Goal: Information Seeking & Learning: Learn about a topic

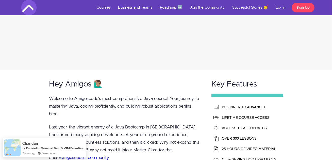
scroll to position [157, 0]
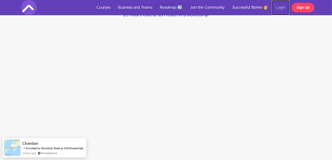
click at [284, 6] on link "Login" at bounding box center [280, 7] width 17 height 15
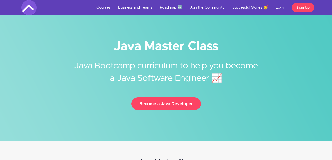
scroll to position [157, 0]
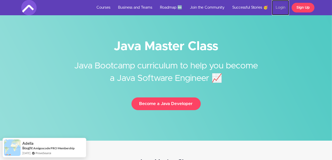
click at [281, 5] on link "Login" at bounding box center [280, 7] width 17 height 15
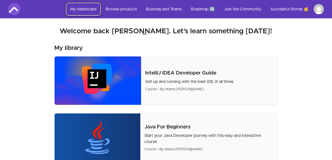
click at [96, 9] on link "My dashboard" at bounding box center [83, 9] width 34 height 12
click at [75, 11] on link "My dashboard" at bounding box center [83, 9] width 34 height 12
click at [114, 8] on link "Browse products" at bounding box center [121, 9] width 39 height 12
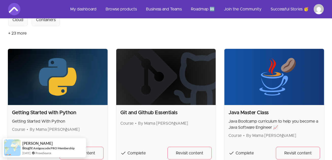
scroll to position [93, 0]
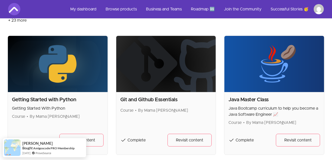
click at [283, 81] on img at bounding box center [275, 64] width 100 height 56
click at [256, 99] on h2 "Java Master Class" at bounding box center [275, 99] width 92 height 7
click at [287, 137] on span "Revisit content" at bounding box center [298, 140] width 27 height 6
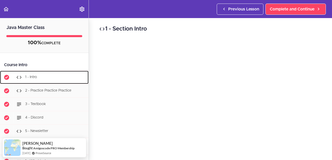
click at [53, 76] on div "1 - Intro" at bounding box center [50, 77] width 75 height 11
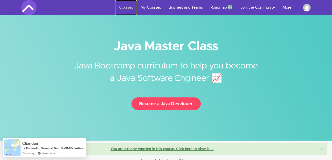
click at [125, 9] on link "Courses" at bounding box center [126, 7] width 22 height 15
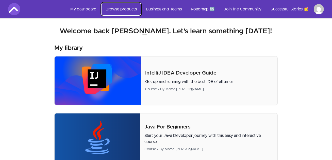
click at [120, 7] on link "Browse products" at bounding box center [121, 9] width 39 height 12
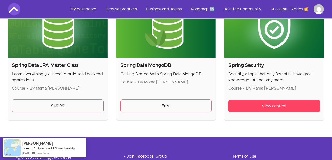
scroll to position [1388, 0]
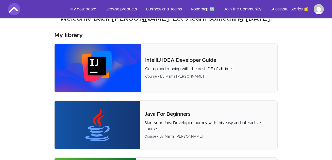
scroll to position [14, 0]
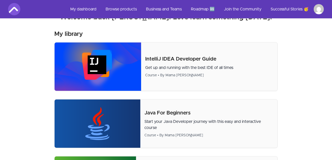
click at [18, 12] on img at bounding box center [14, 9] width 12 height 12
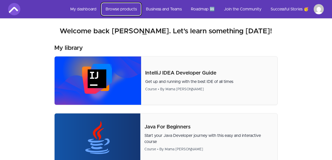
click at [127, 10] on link "Browse products" at bounding box center [121, 9] width 39 height 12
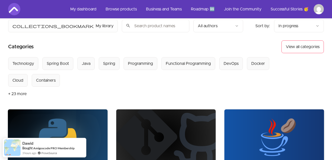
scroll to position [18, 0]
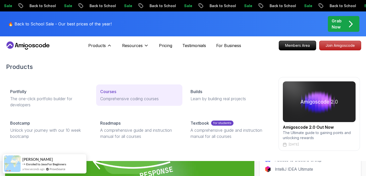
click at [108, 95] on link "Courses Comprehensive coding courses" at bounding box center [139, 94] width 86 height 21
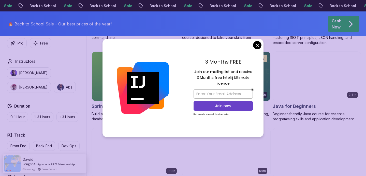
scroll to position [240, 0]
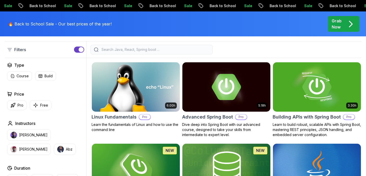
scroll to position [111, 0]
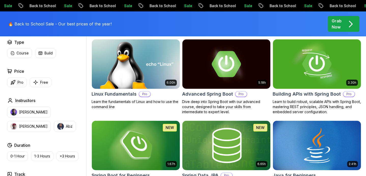
scroll to position [148, 0]
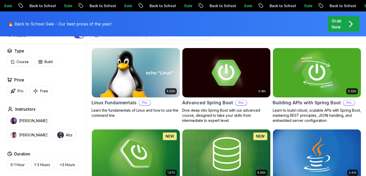
click at [329, 70] on img at bounding box center [316, 73] width 92 height 52
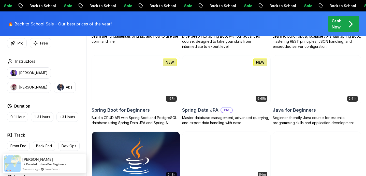
scroll to position [229, 0]
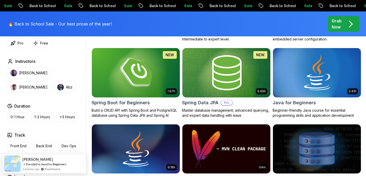
click at [211, 80] on img at bounding box center [226, 73] width 92 height 52
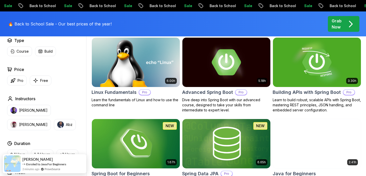
scroll to position [160, 0]
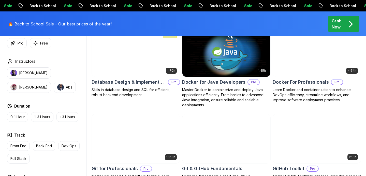
scroll to position [481, 0]
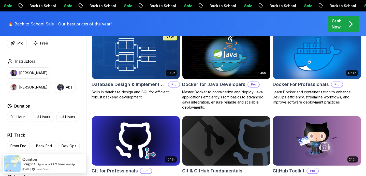
click at [308, 64] on img at bounding box center [316, 54] width 92 height 52
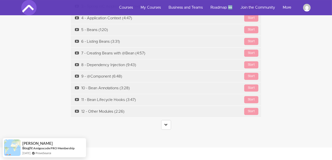
scroll to position [1758, 0]
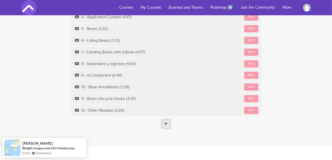
click at [166, 122] on icon at bounding box center [166, 123] width 3 height 3
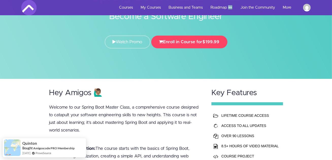
scroll to position [0, 0]
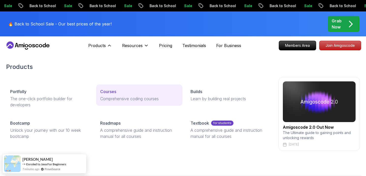
click at [111, 92] on p "Courses" at bounding box center [108, 91] width 16 height 6
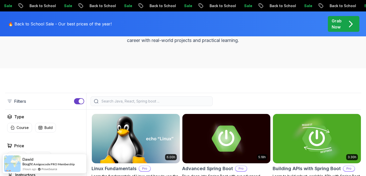
scroll to position [50, 0]
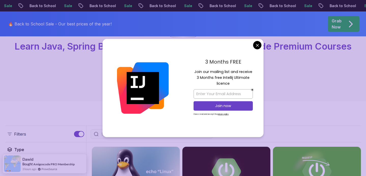
click at [112, 133] on input "search" at bounding box center [154, 133] width 109 height 5
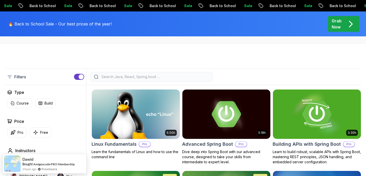
scroll to position [124, 0]
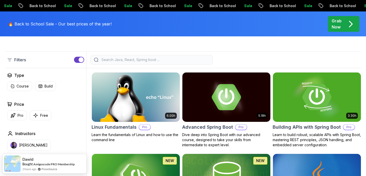
click at [180, 61] on input "search" at bounding box center [154, 59] width 109 height 5
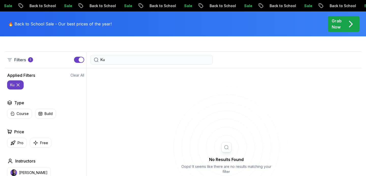
type input "K"
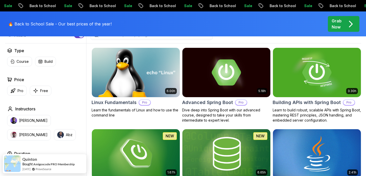
scroll to position [150, 0]
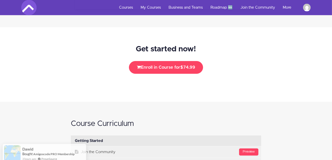
scroll to position [734, 0]
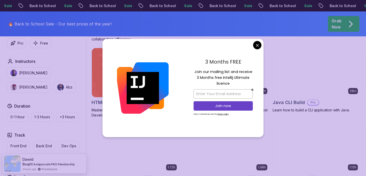
scroll to position [636, 0]
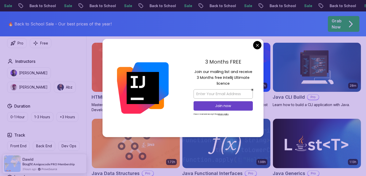
click at [261, 43] on div "3 Months FREE Join our mailing list and receive 3 Months free Intellij Ultimate…" at bounding box center [223, 88] width 81 height 98
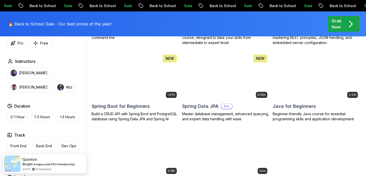
scroll to position [0, 0]
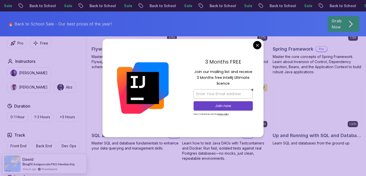
scroll to position [1335, 0]
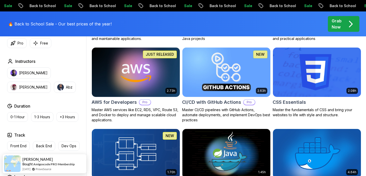
scroll to position [385, 0]
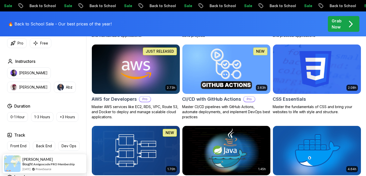
click at [237, 72] on img at bounding box center [226, 69] width 92 height 52
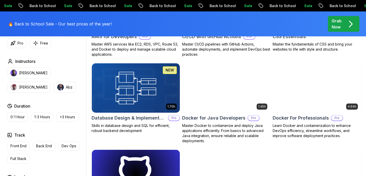
scroll to position [449, 0]
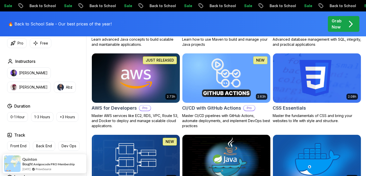
scroll to position [370, 0]
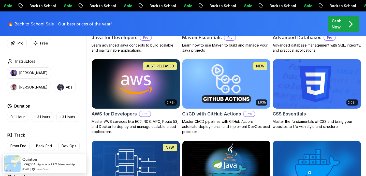
click at [146, 79] on img at bounding box center [135, 84] width 92 height 52
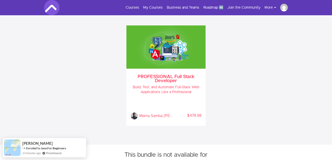
scroll to position [227, 0]
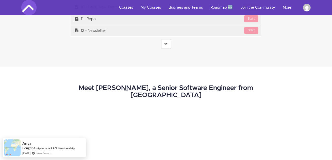
scroll to position [2133, 0]
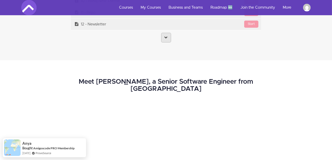
click at [164, 35] on link at bounding box center [166, 38] width 10 height 10
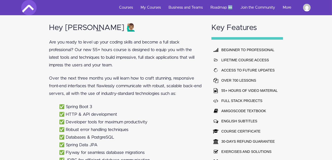
scroll to position [274, 0]
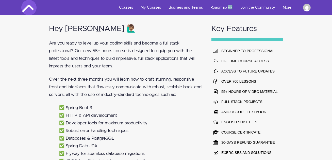
click at [32, 56] on div "Hey Amigo 🙋🏽‍♂️ Are you ready to level up your coding skills and become a full …" at bounding box center [166, 132] width 332 height 234
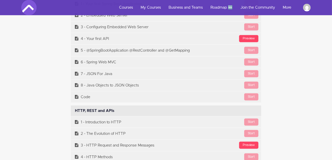
scroll to position [2269, 0]
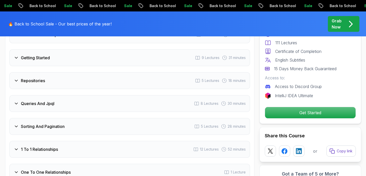
scroll to position [733, 0]
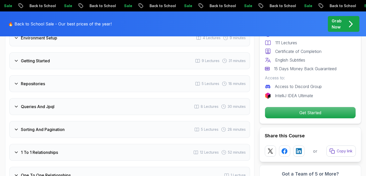
click at [29, 81] on h3 "Repositories" at bounding box center [33, 84] width 24 height 6
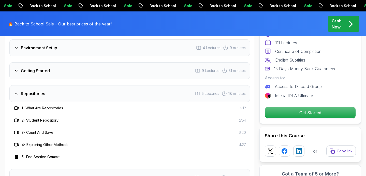
scroll to position [668, 0]
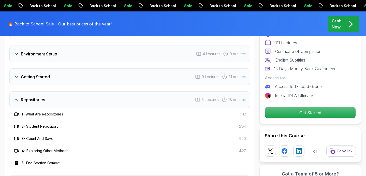
click at [31, 91] on div "Repositories 5 Lectures 18 minutes" at bounding box center [129, 99] width 240 height 17
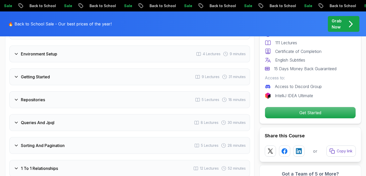
click at [36, 74] on h3 "Getting Started" at bounding box center [35, 77] width 29 height 6
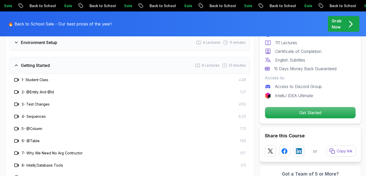
scroll to position [675, 0]
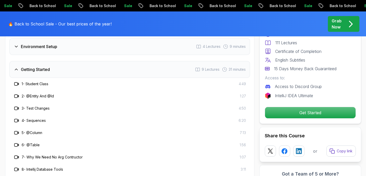
click at [38, 67] on div "Getting Started 9 Lectures 31 minutes" at bounding box center [129, 69] width 240 height 17
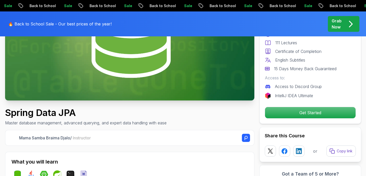
scroll to position [0, 0]
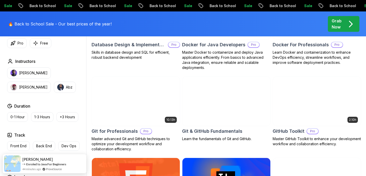
scroll to position [521, 0]
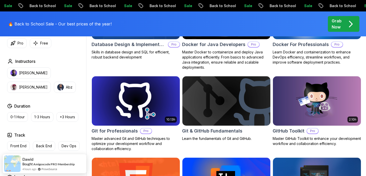
click at [202, 101] on img at bounding box center [226, 101] width 92 height 52
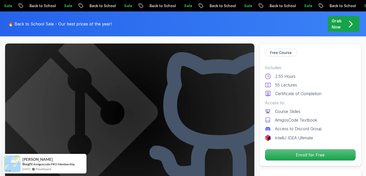
scroll to position [32, 0]
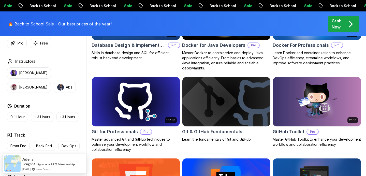
scroll to position [521, 0]
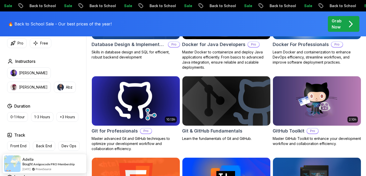
click at [133, 92] on img at bounding box center [135, 101] width 92 height 52
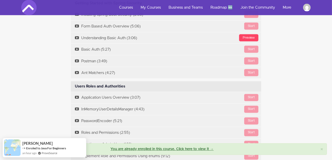
scroll to position [837, 0]
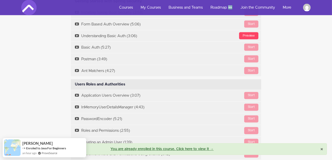
click at [322, 149] on span "×" at bounding box center [322, 149] width 3 height 5
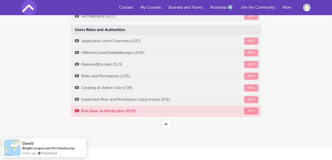
scroll to position [888, 0]
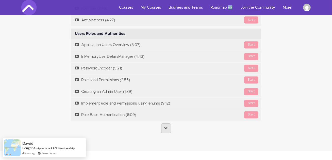
click at [164, 130] on link at bounding box center [166, 128] width 10 height 10
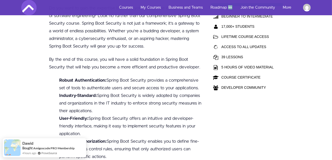
scroll to position [0, 0]
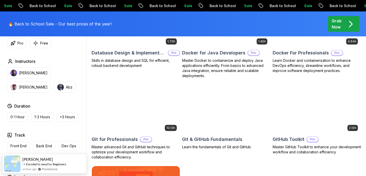
scroll to position [518, 0]
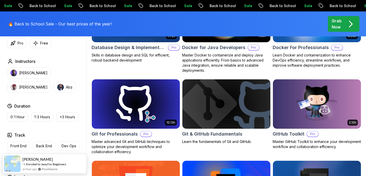
click at [212, 101] on img at bounding box center [226, 104] width 92 height 52
